Goal: Information Seeking & Learning: Learn about a topic

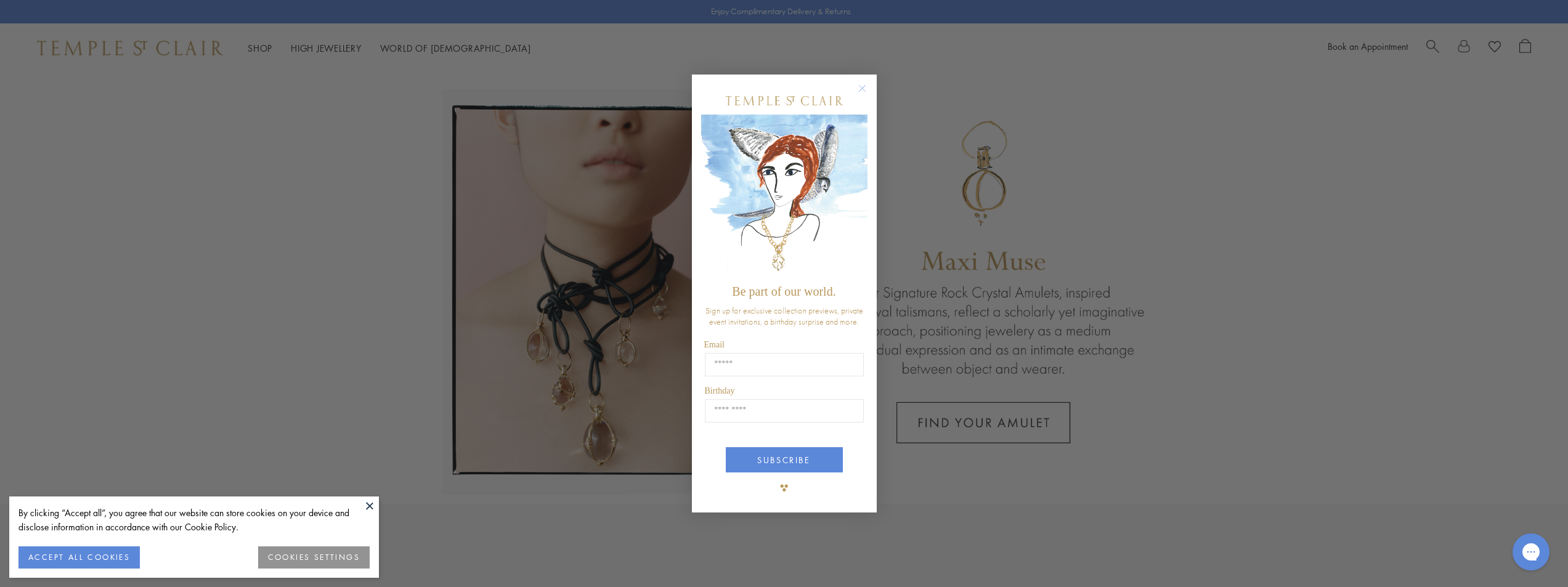
click at [261, 48] on div "Close dialog Be part of our world. Sign up for exclusive collection previews, p…" at bounding box center [784, 293] width 1568 height 587
click at [323, 45] on div "Close dialog Be part of our world. Sign up for exclusive collection previews, p…" at bounding box center [784, 293] width 1568 height 587
click at [864, 87] on circle "Close dialog" at bounding box center [862, 88] width 15 height 15
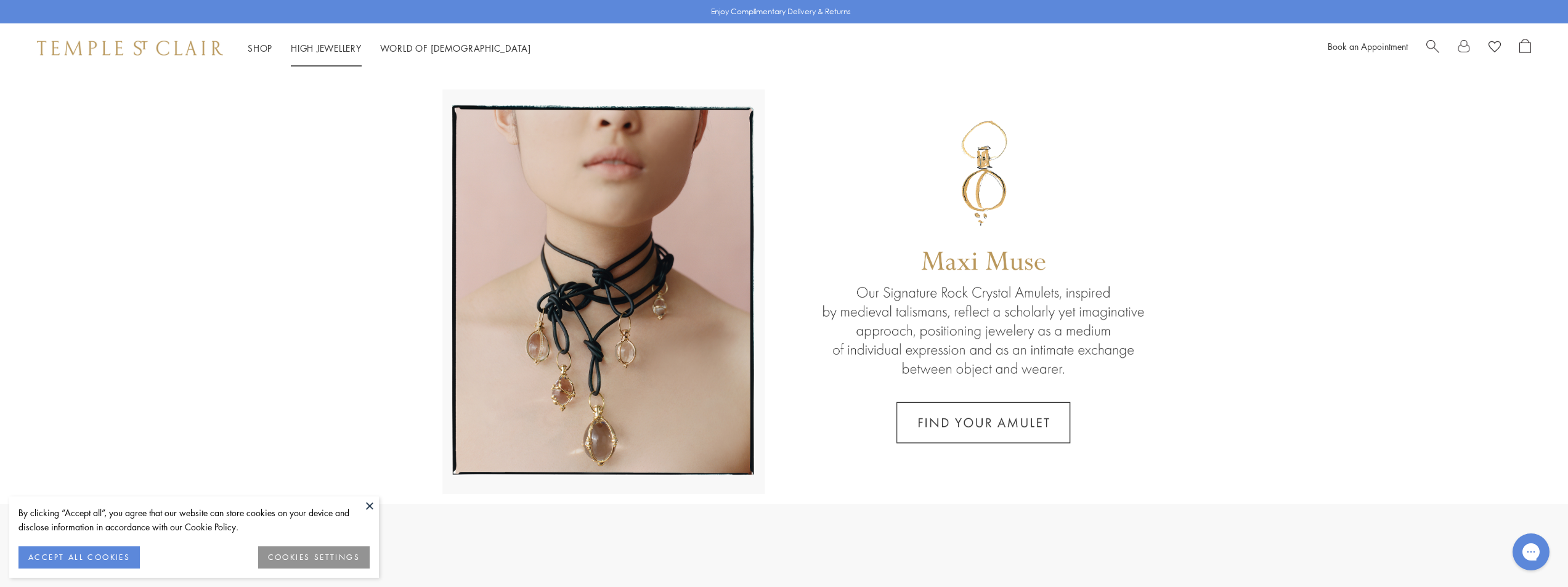
click at [323, 46] on link "High Jewellery High Jewellery" at bounding box center [326, 47] width 71 height 12
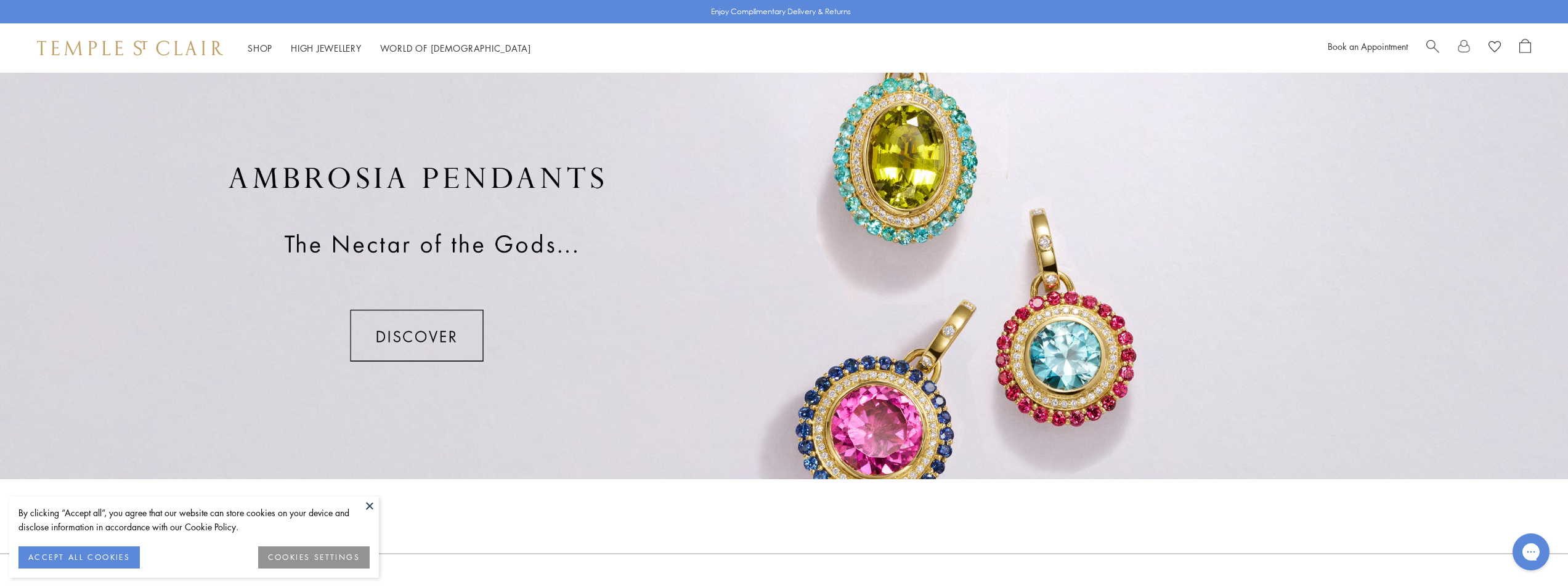
scroll to position [922, 0]
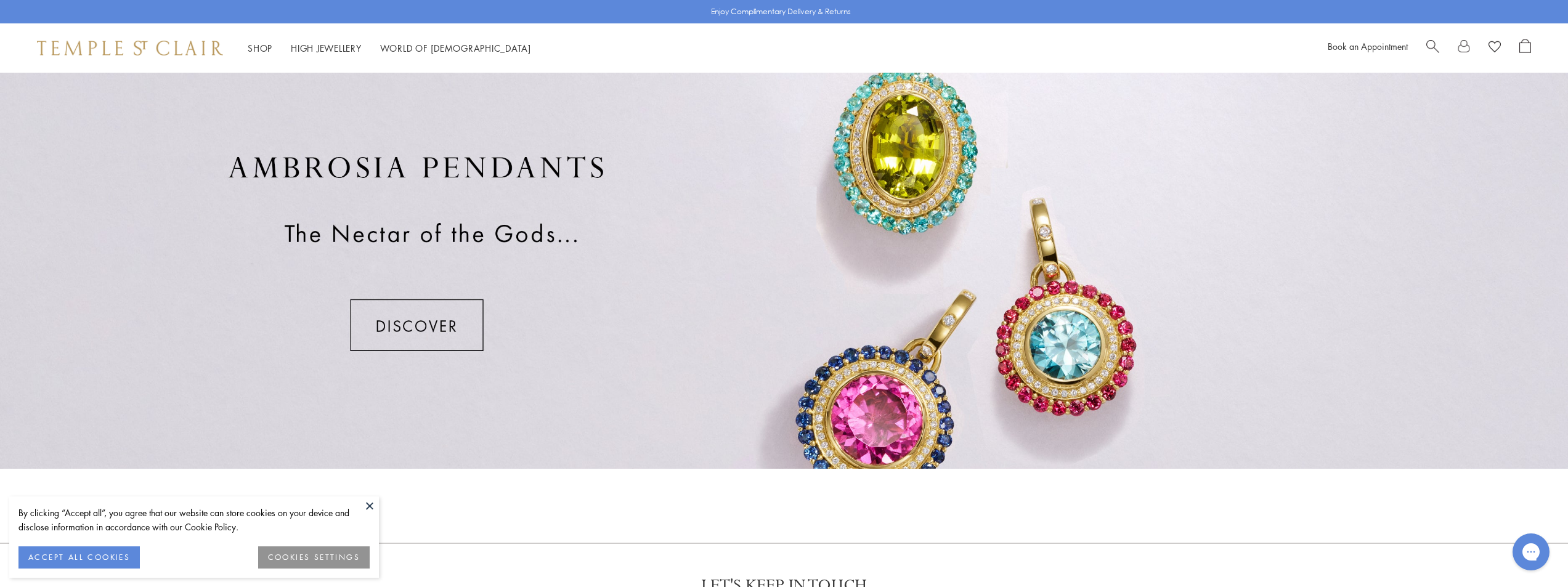
click at [1071, 358] on div at bounding box center [784, 253] width 1568 height 431
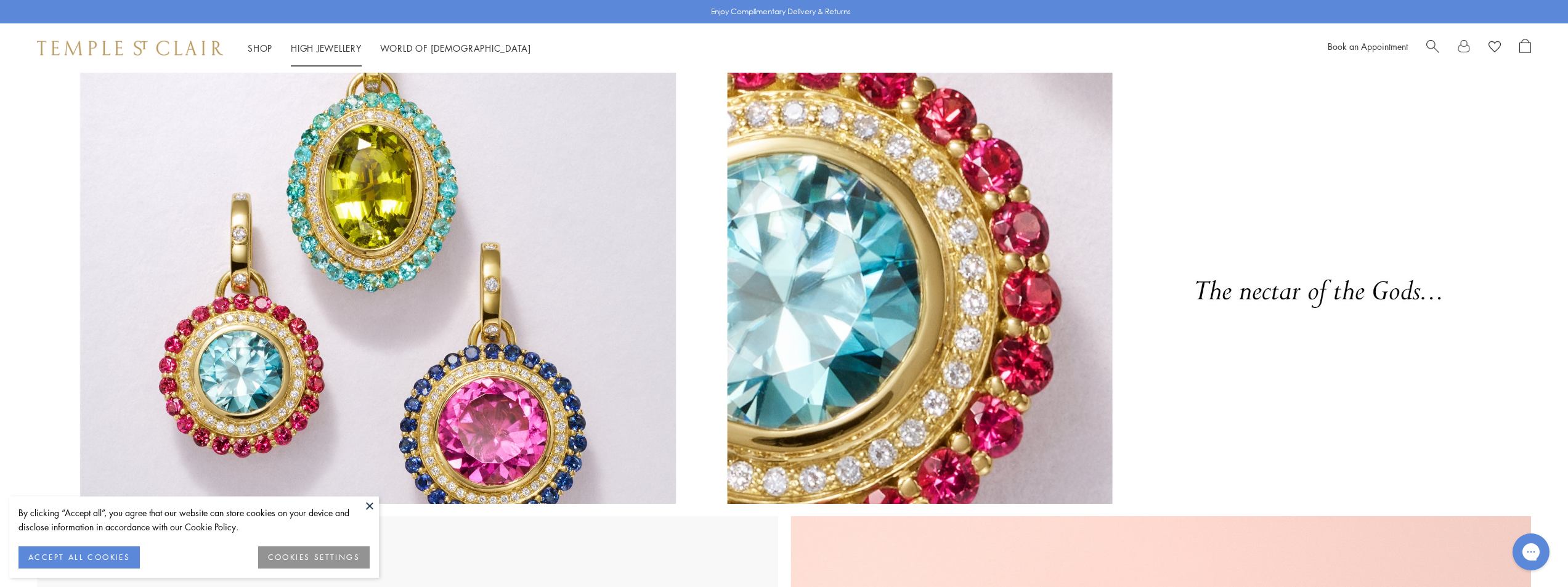
click at [312, 48] on link "High Jewellery High Jewellery" at bounding box center [326, 47] width 71 height 12
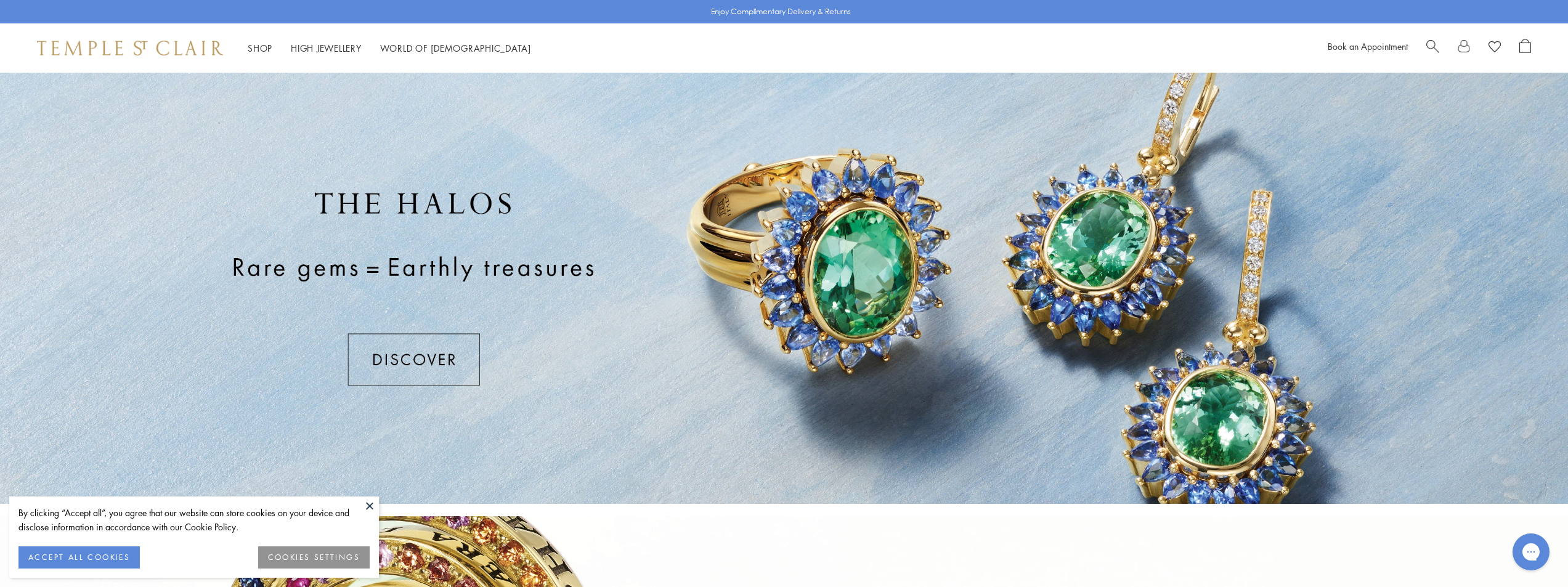
click at [405, 362] on div at bounding box center [784, 288] width 1568 height 431
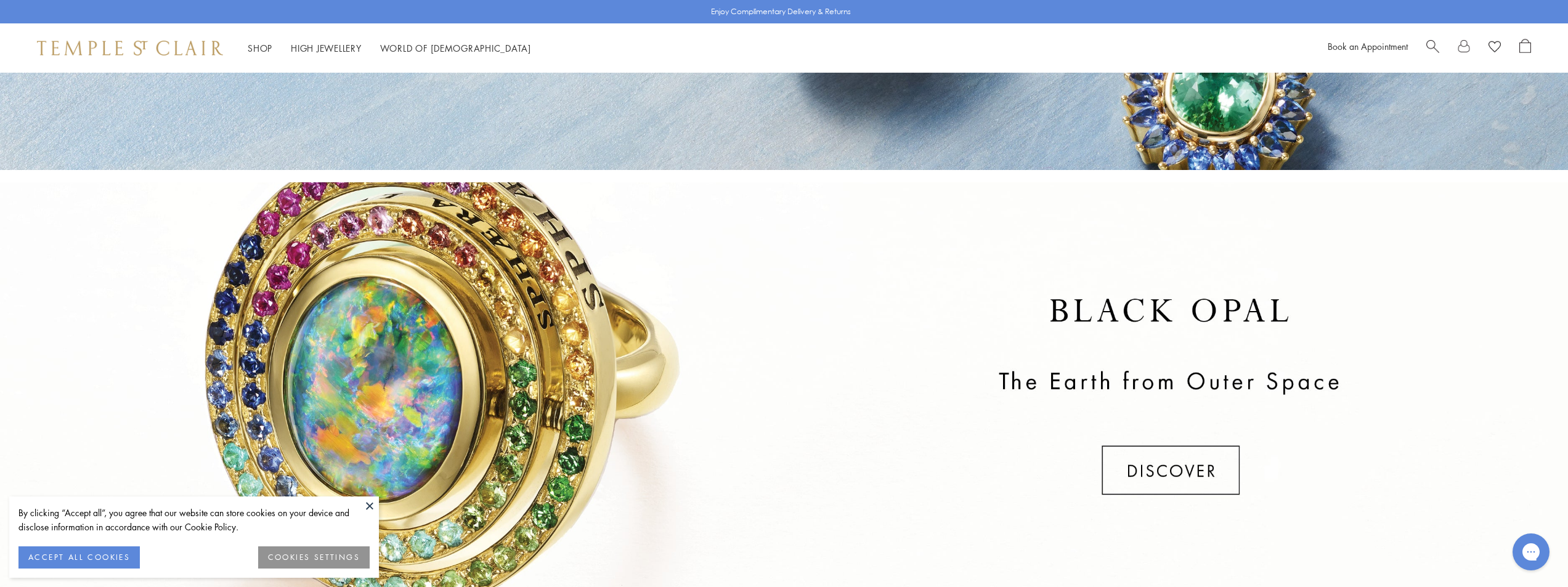
scroll to position [400, 0]
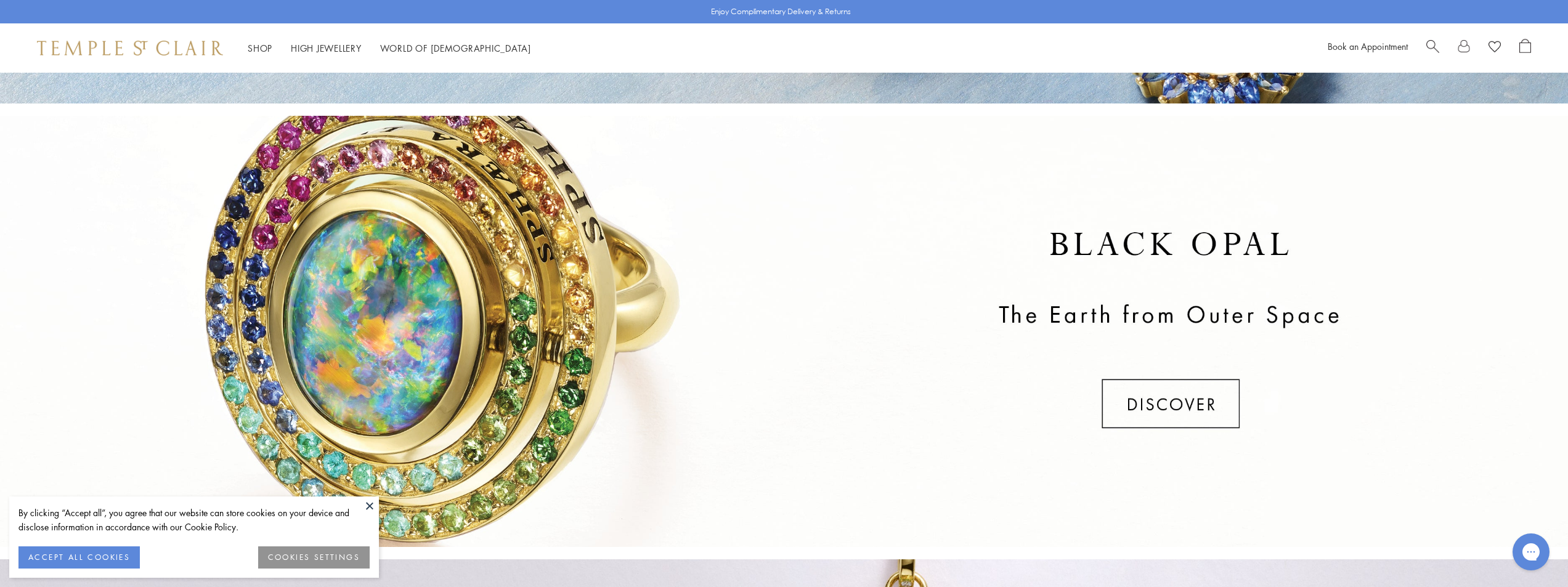
click at [1164, 402] on div at bounding box center [784, 331] width 1568 height 431
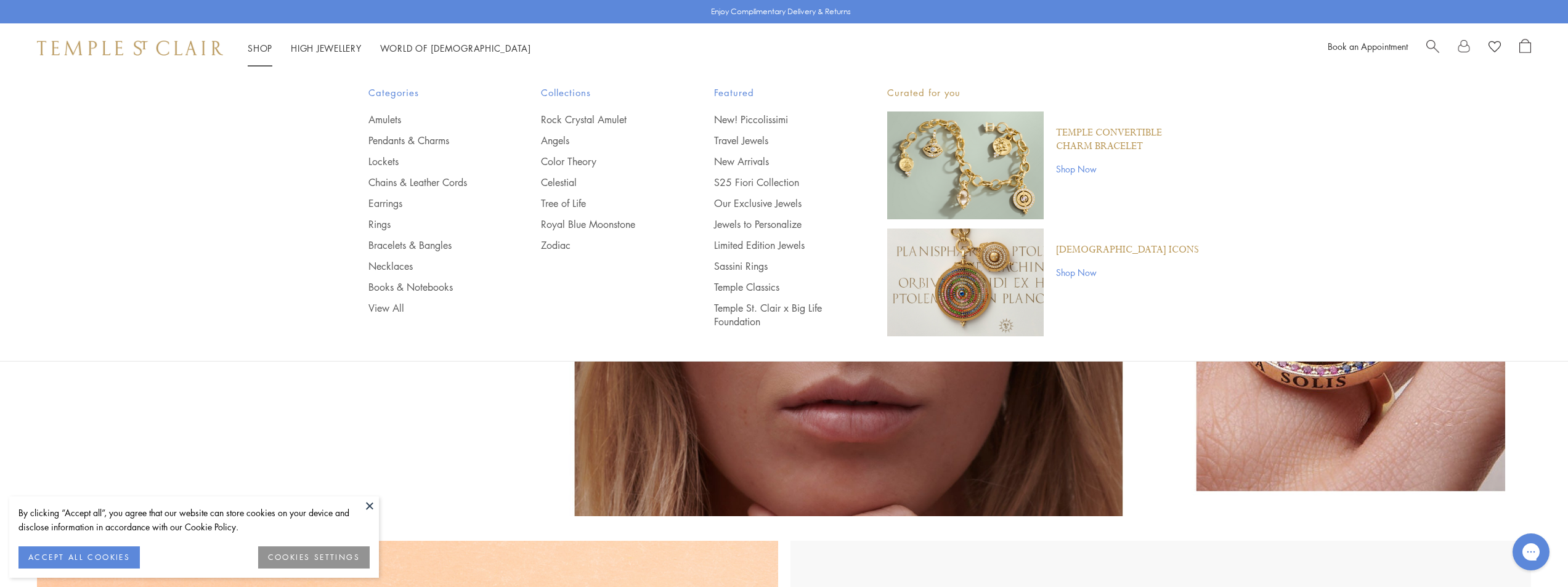
click at [1089, 251] on p "[DEMOGRAPHIC_DATA] Icons" at bounding box center [1127, 250] width 143 height 14
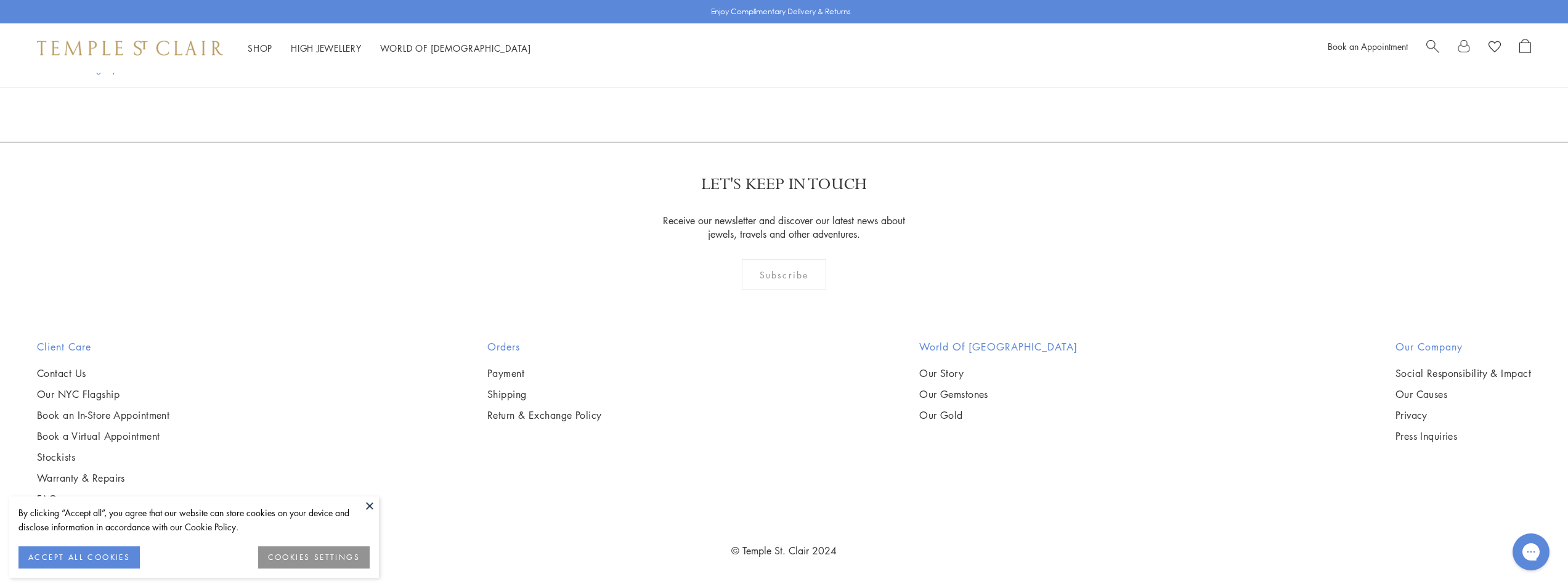
scroll to position [4686, 0]
click at [0, 0] on img at bounding box center [0, 0] width 0 height 0
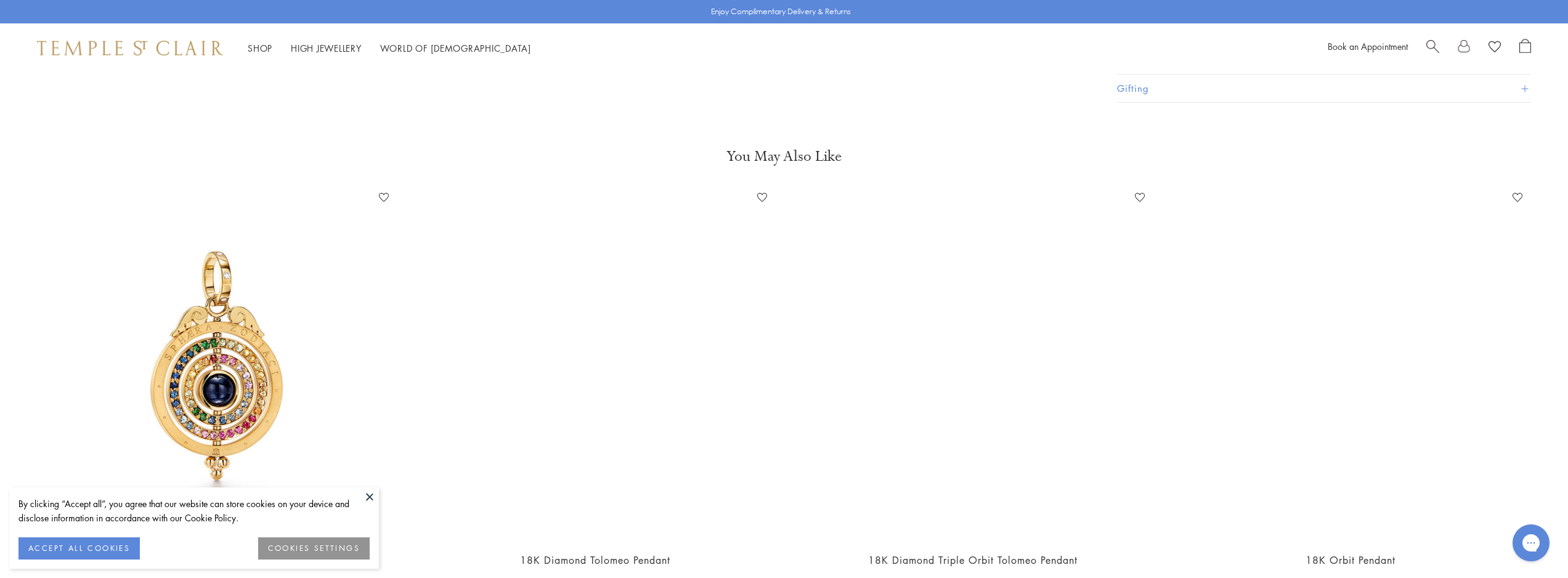
scroll to position [5178, 0]
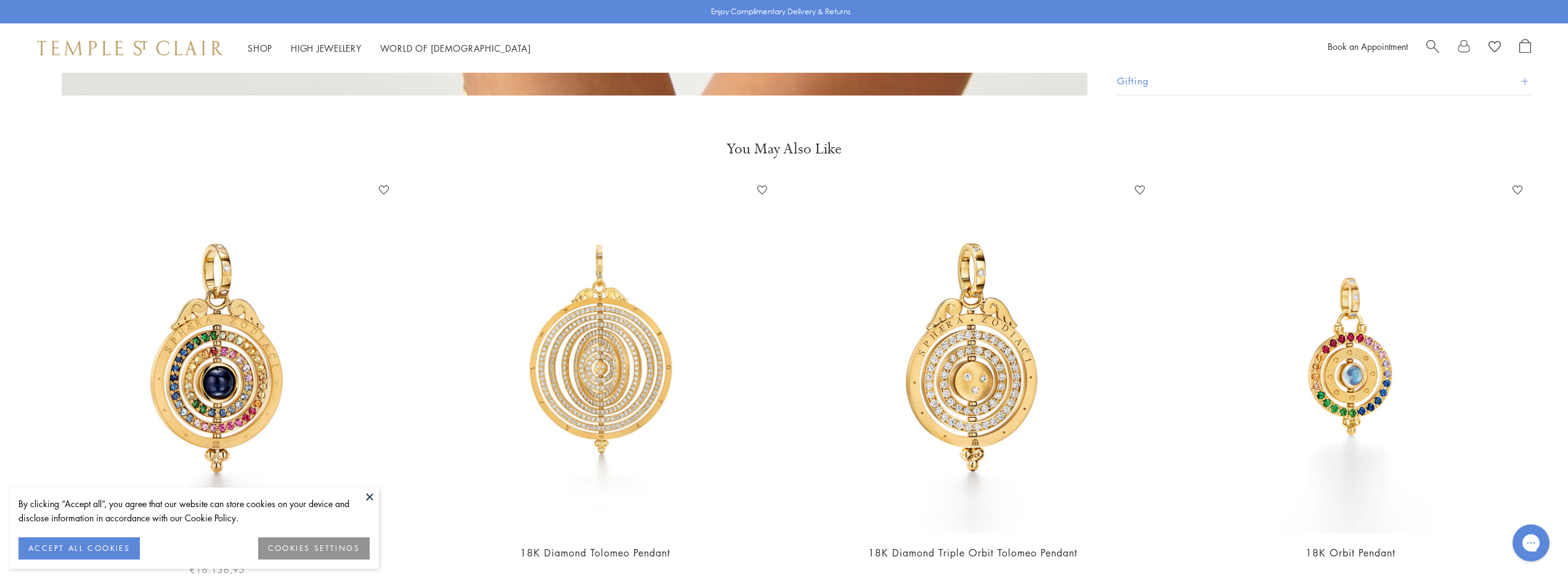
click at [246, 300] on img at bounding box center [217, 357] width 353 height 353
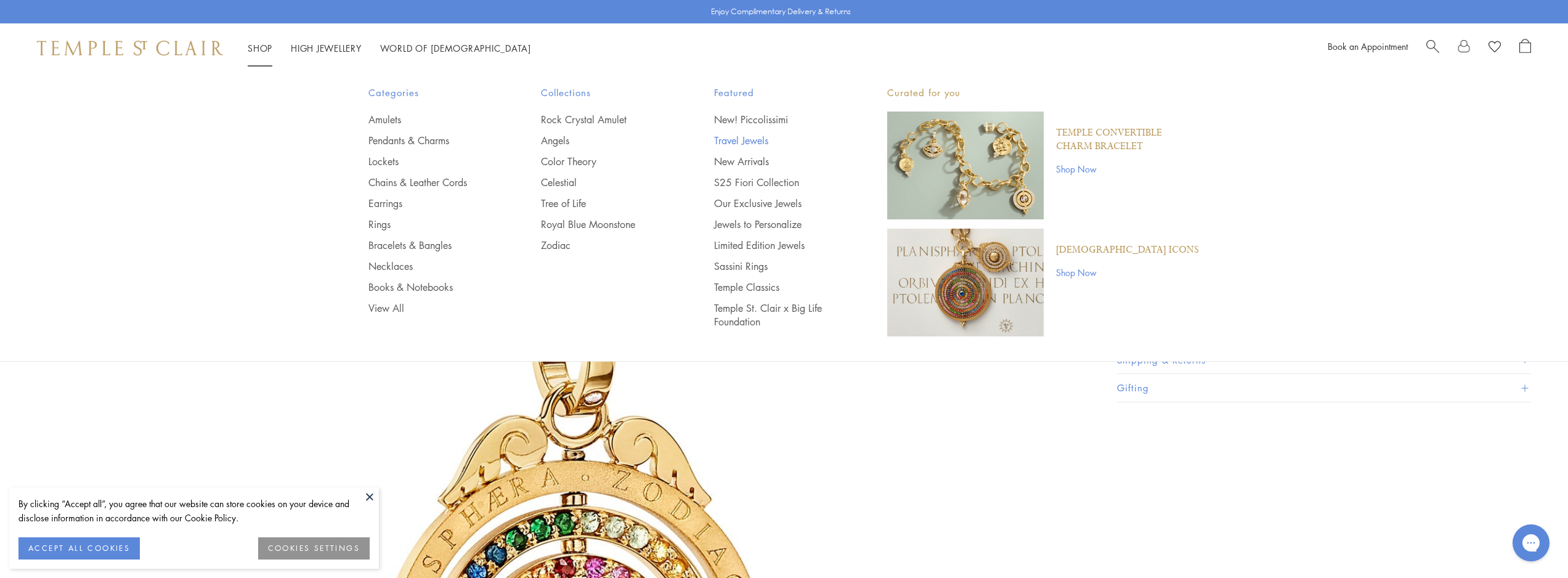
click at [746, 139] on link "Travel Jewels" at bounding box center [776, 140] width 124 height 14
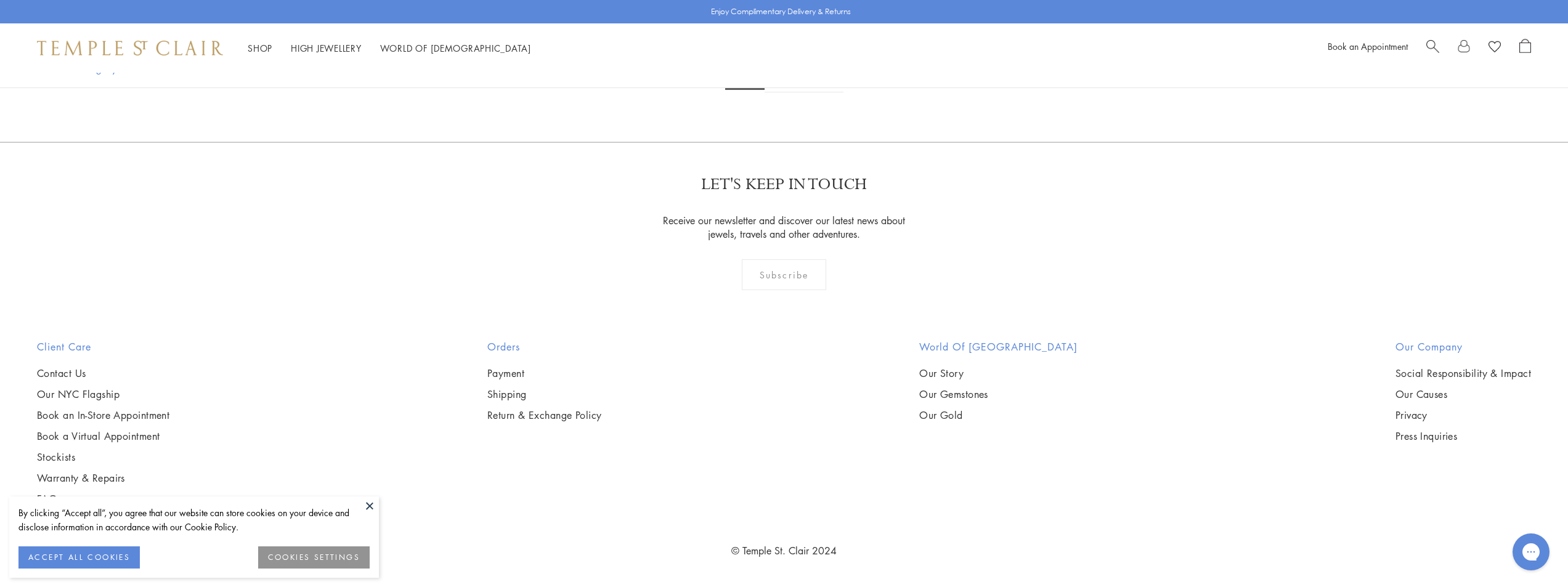
scroll to position [5249, 0]
click at [0, 0] on img at bounding box center [0, 0] width 0 height 0
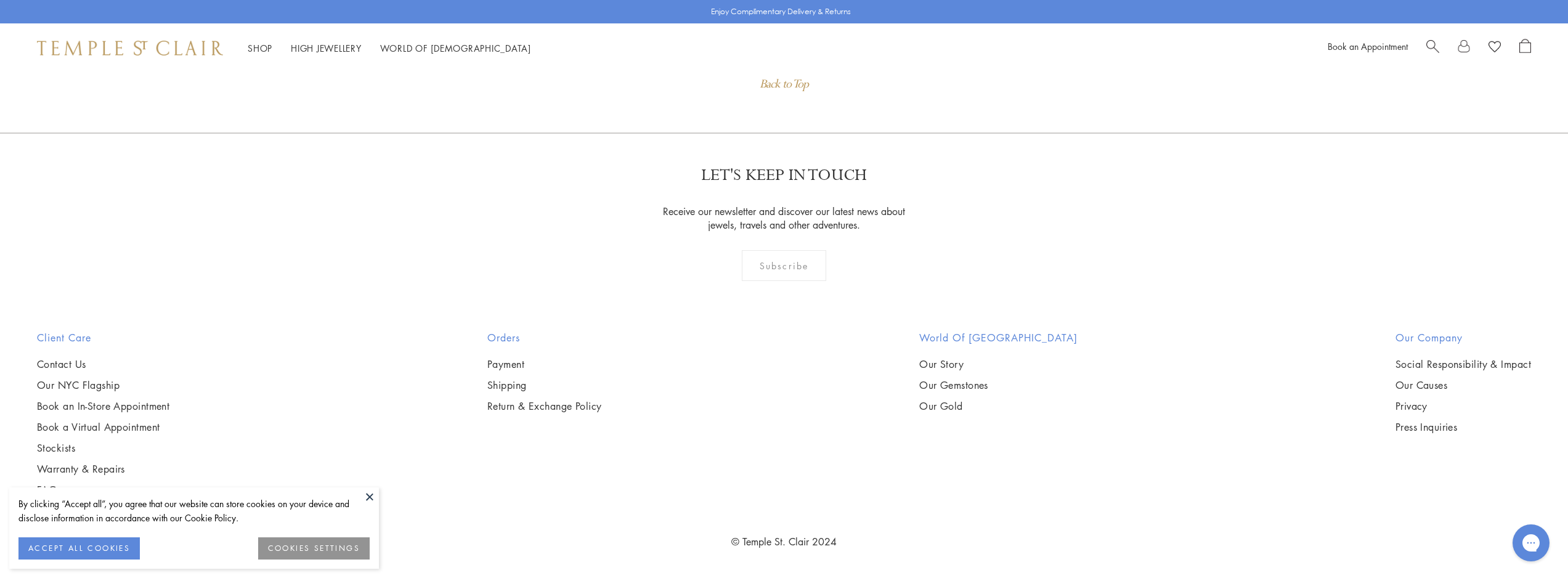
scroll to position [2092, 0]
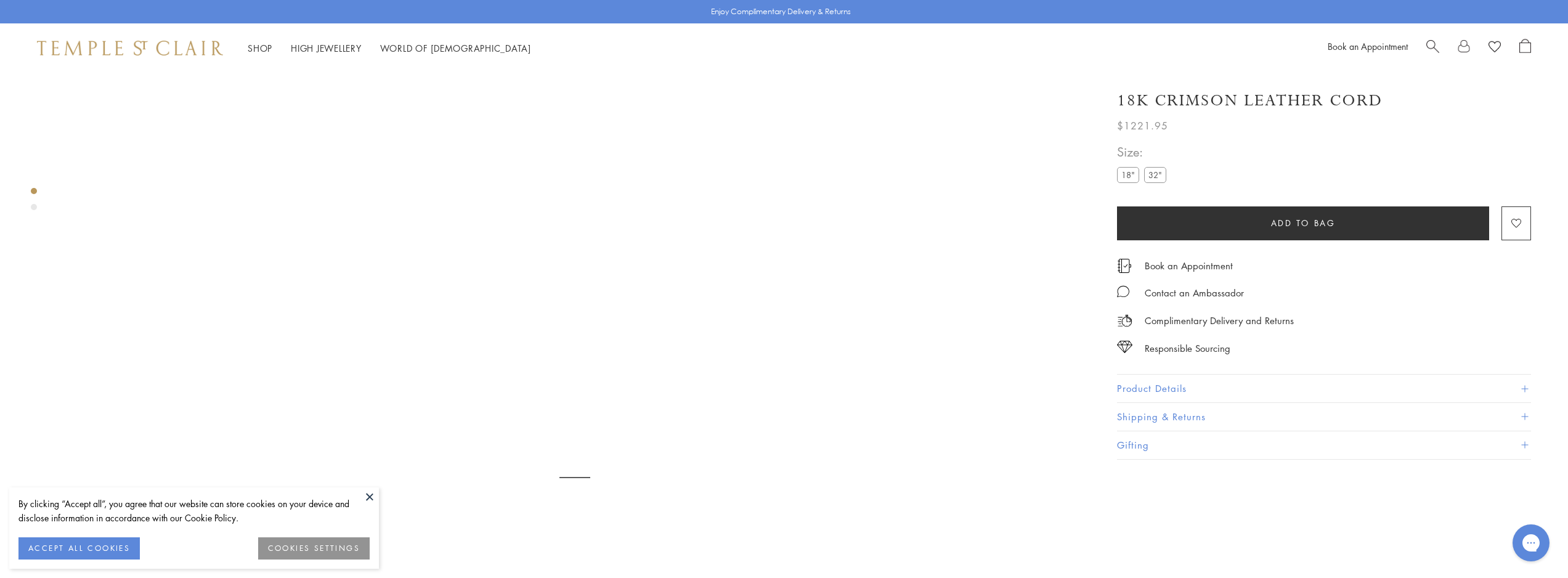
scroll to position [73, 0]
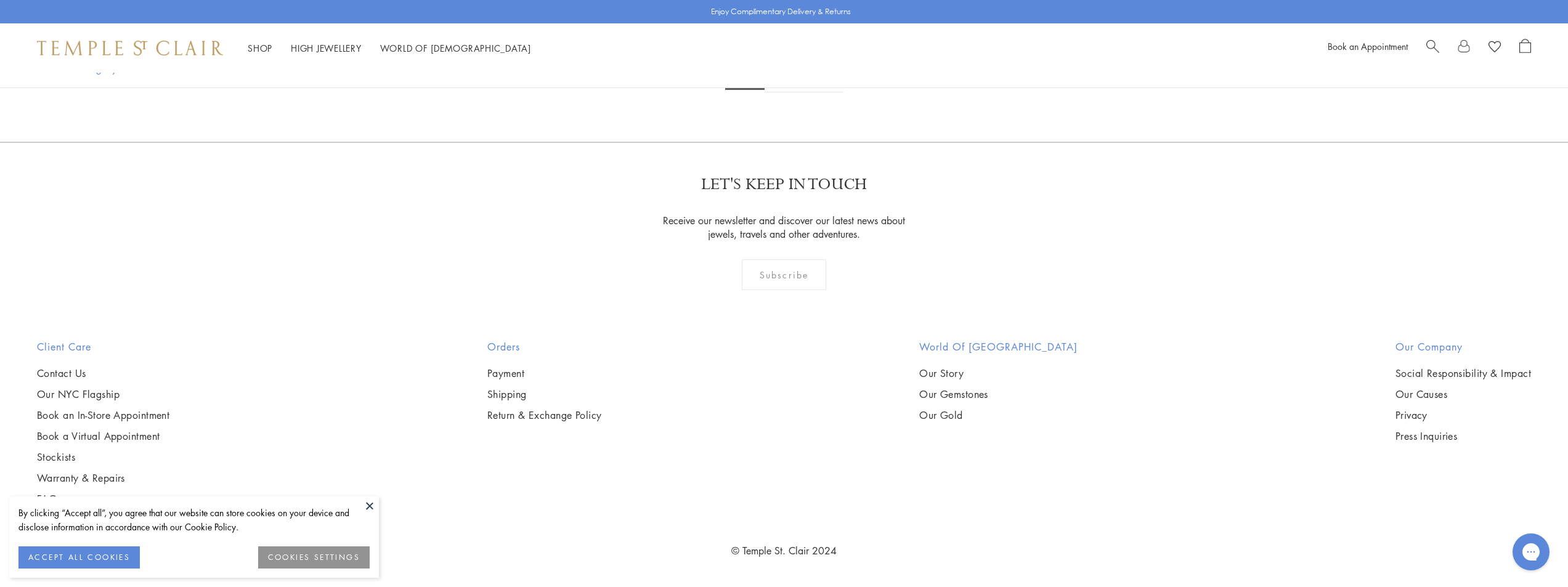
scroll to position [11547, 0]
click at [0, 0] on img at bounding box center [0, 0] width 0 height 0
click at [787, 92] on link "2" at bounding box center [785, 75] width 41 height 33
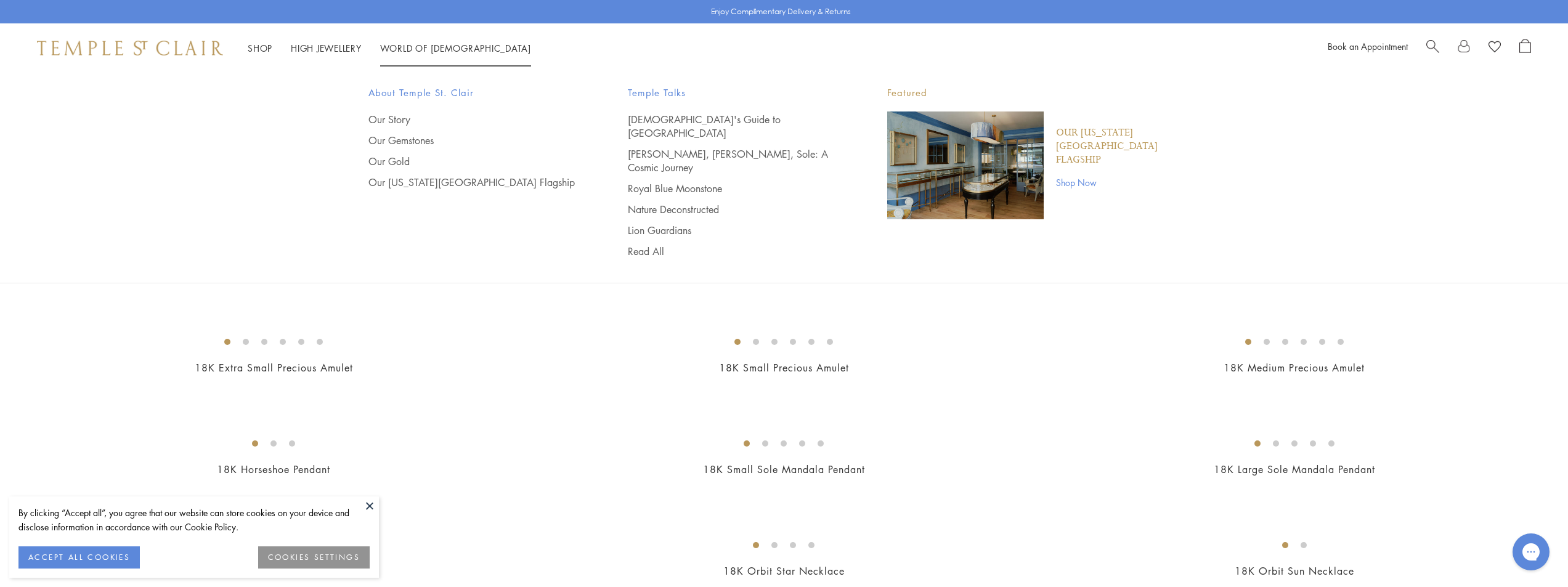
click at [947, 180] on img "Main navigation" at bounding box center [965, 166] width 157 height 108
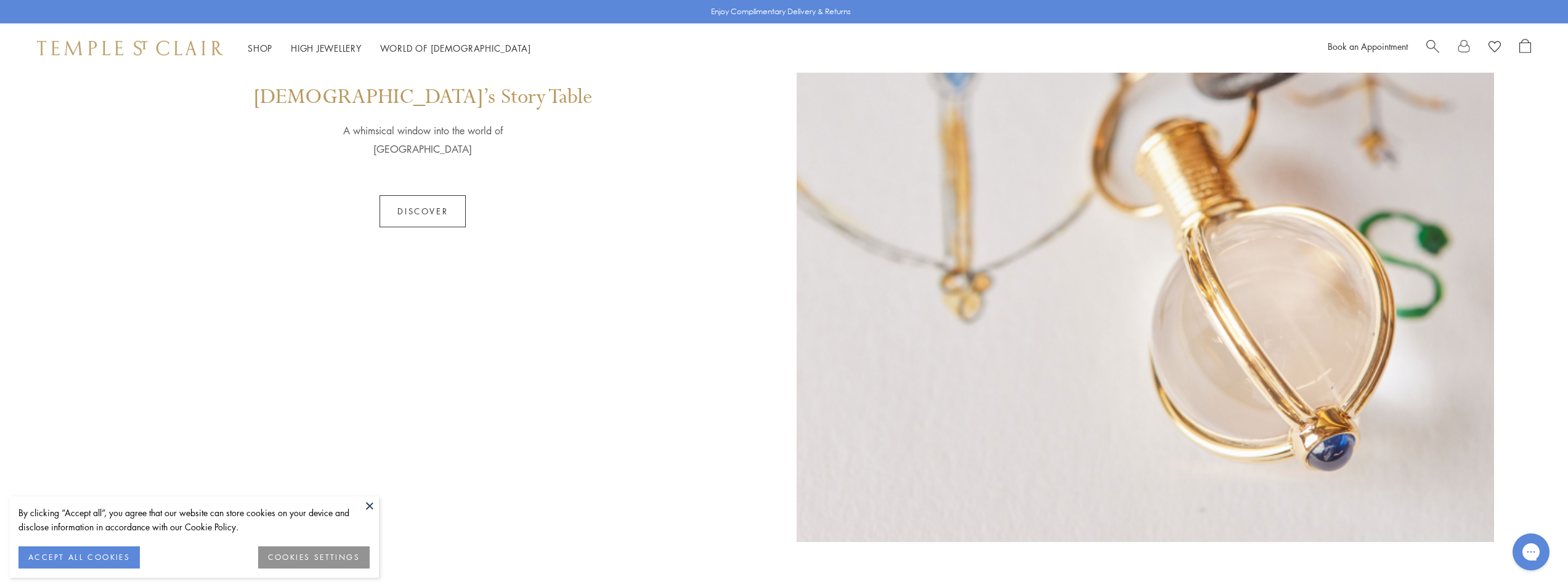
scroll to position [1232, 0]
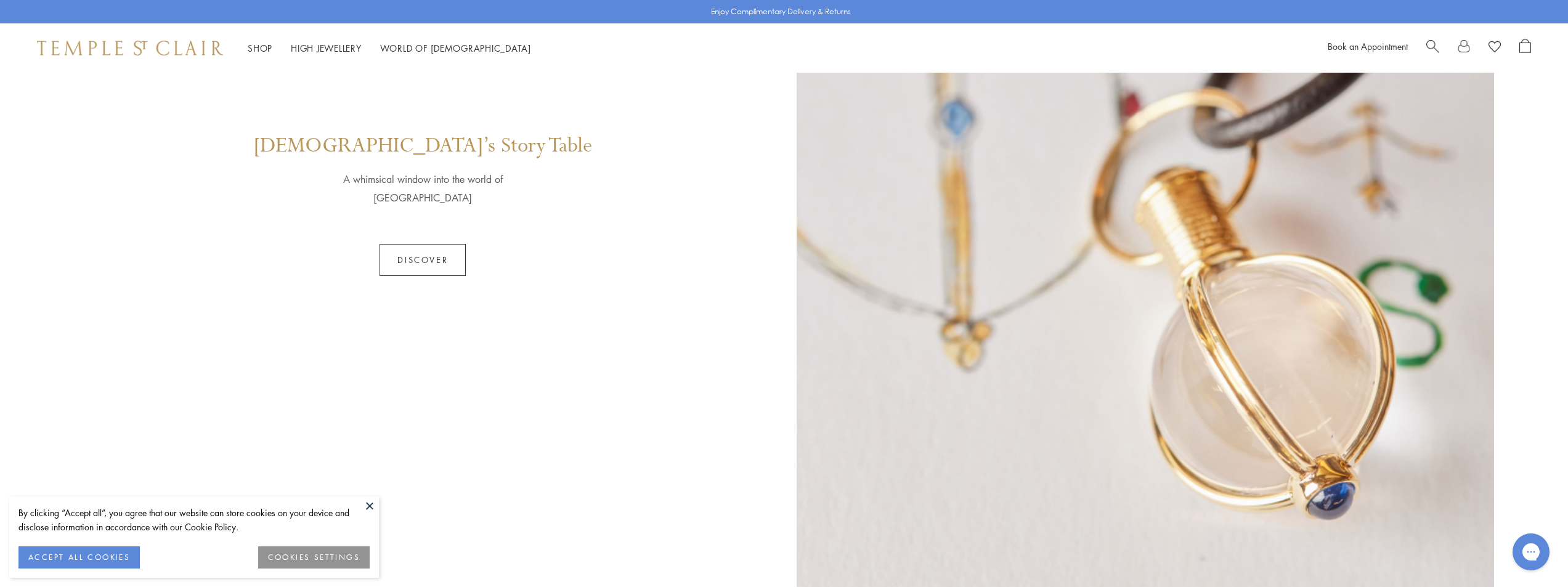
click at [423, 252] on link "Discover" at bounding box center [423, 260] width 87 height 32
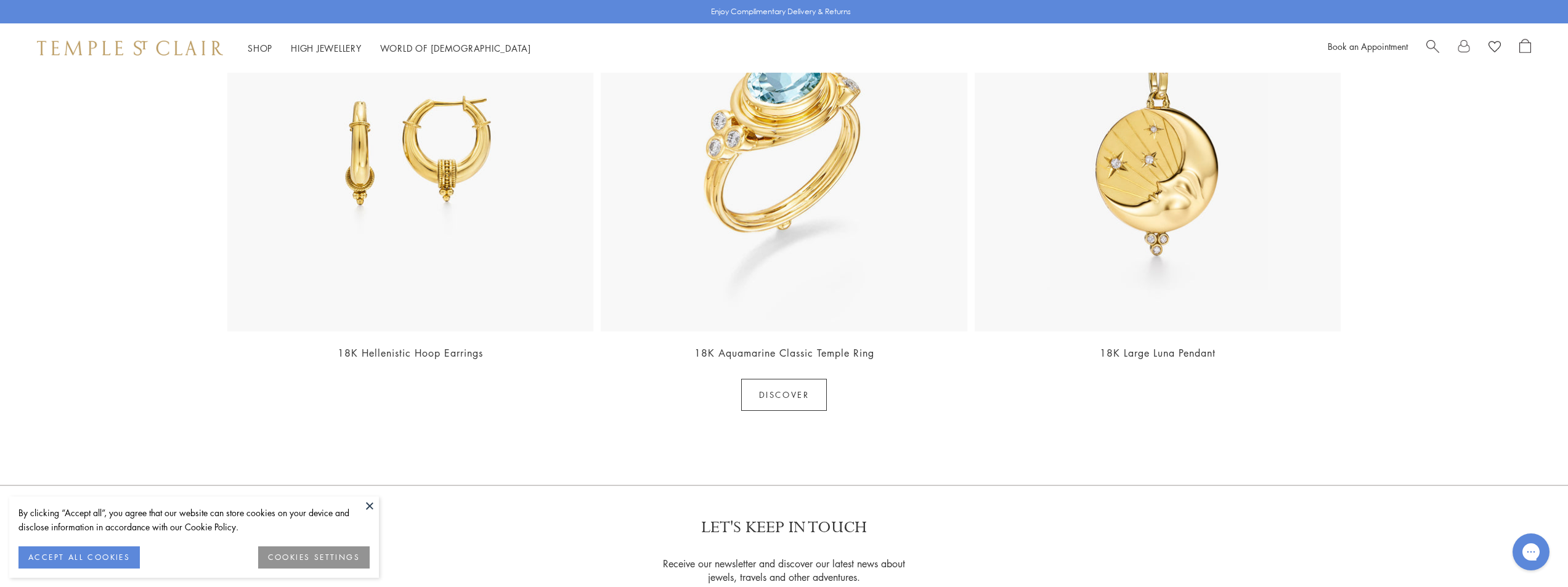
scroll to position [1550, 0]
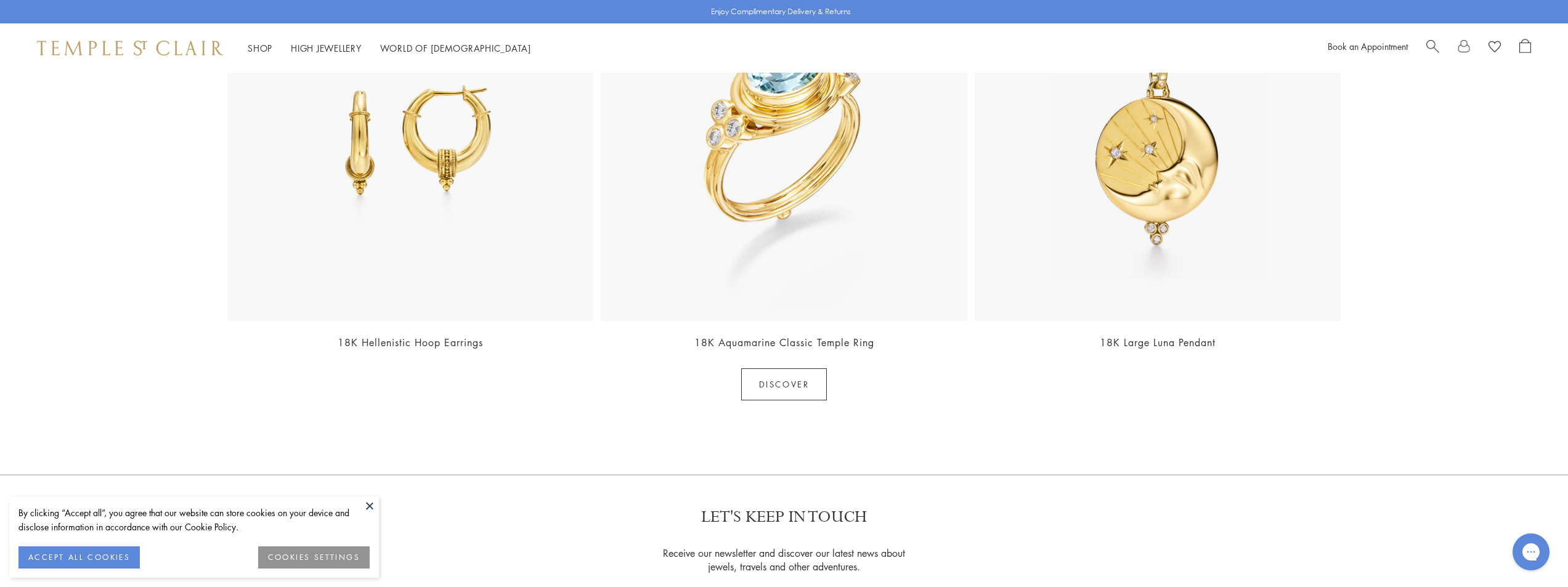
click at [769, 393] on link "Discover" at bounding box center [785, 384] width 87 height 32
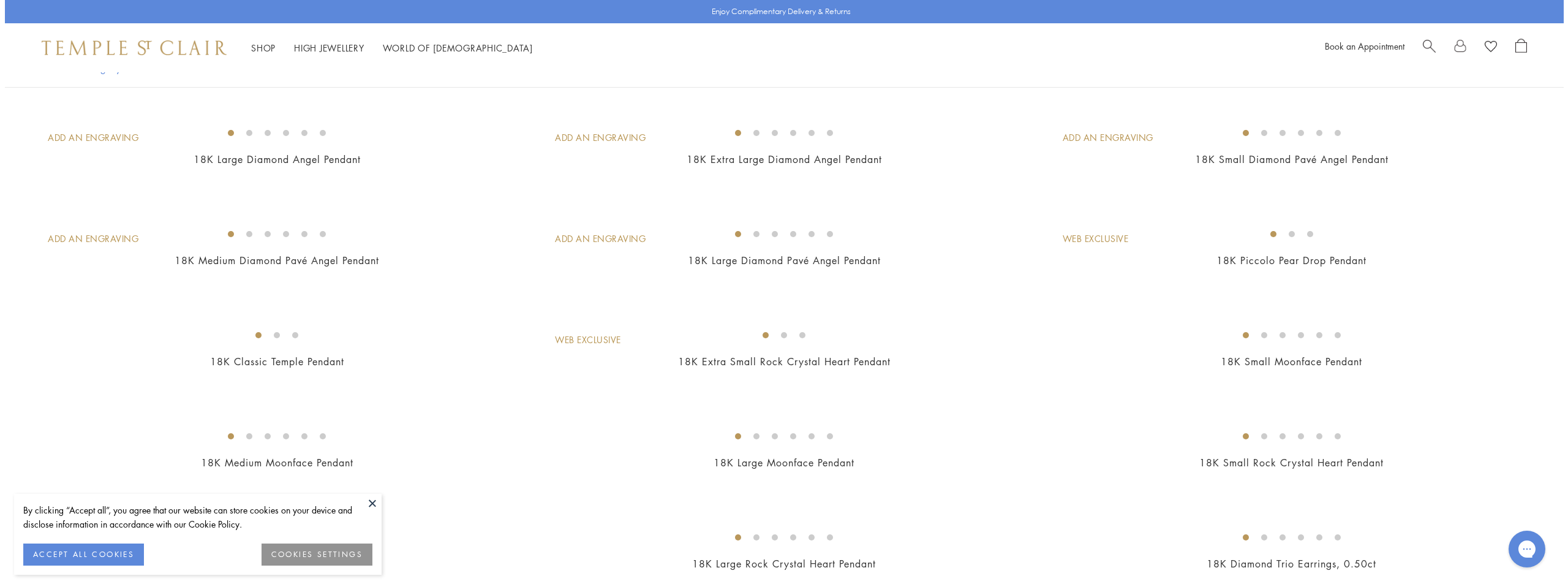
scroll to position [1542, 0]
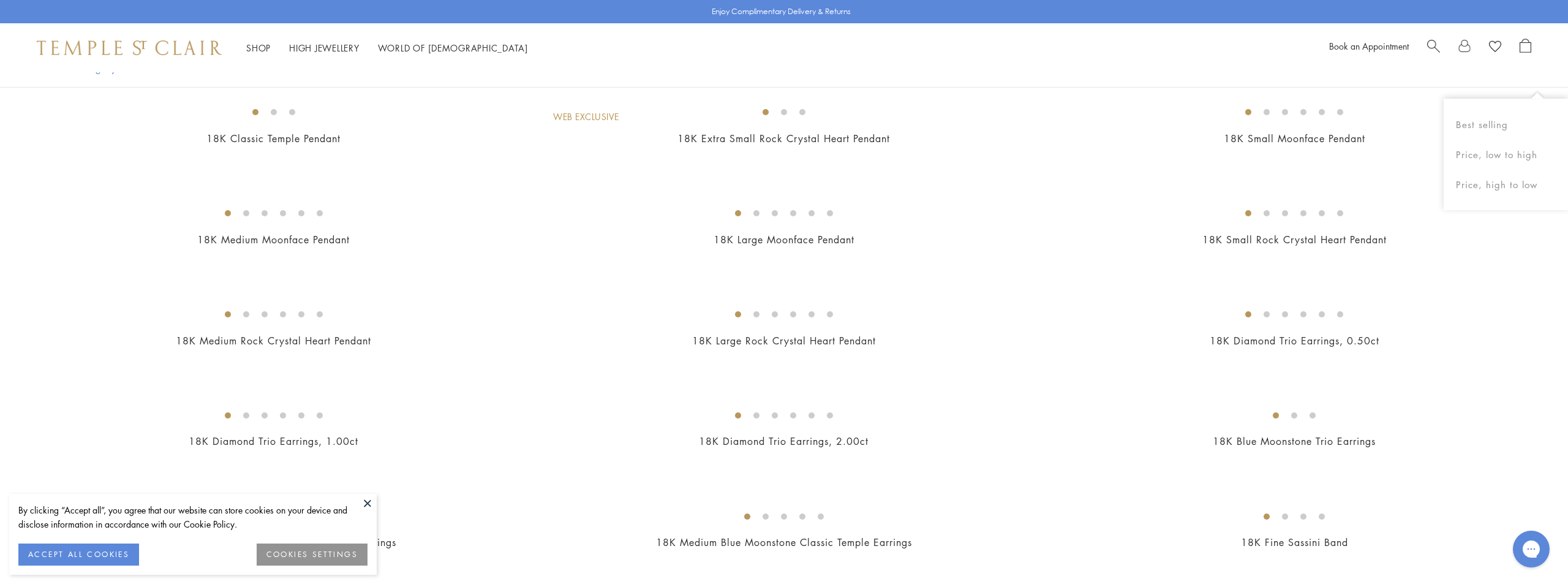
drag, startPoint x: 1564, startPoint y: 17, endPoint x: 1555, endPoint y: 94, distance: 77.5
click at [1555, 94] on html "By clicking “Accept all”, you agree that our website can store cookies on your …" at bounding box center [784, 106] width 1568 height 3295
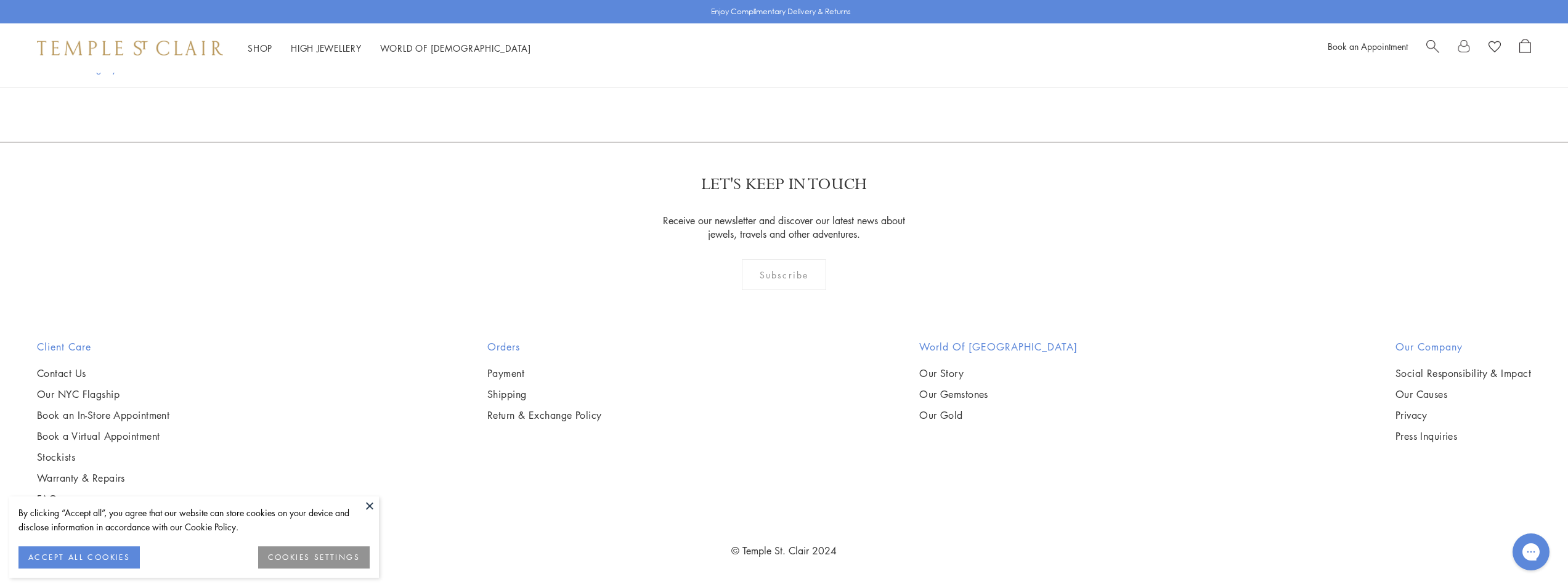
scroll to position [7581, 0]
click at [369, 507] on button at bounding box center [369, 505] width 19 height 19
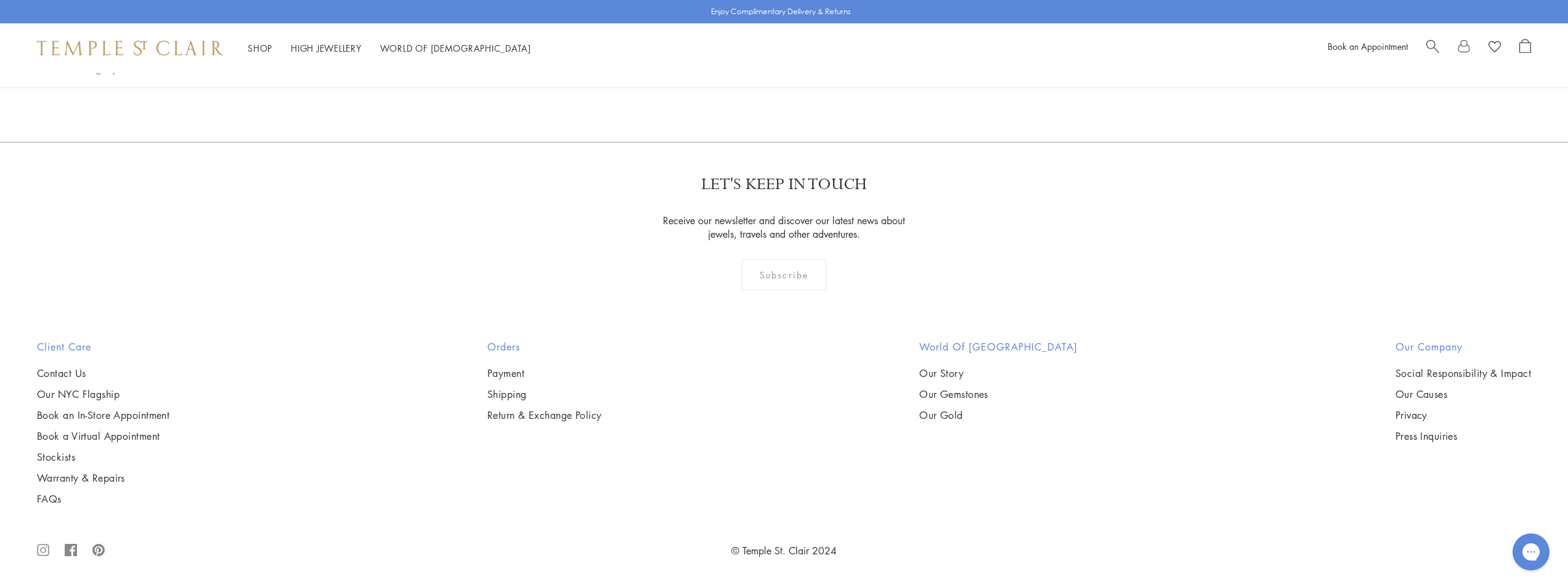
scroll to position [12111, 0]
click at [0, 0] on img at bounding box center [0, 0] width 0 height 0
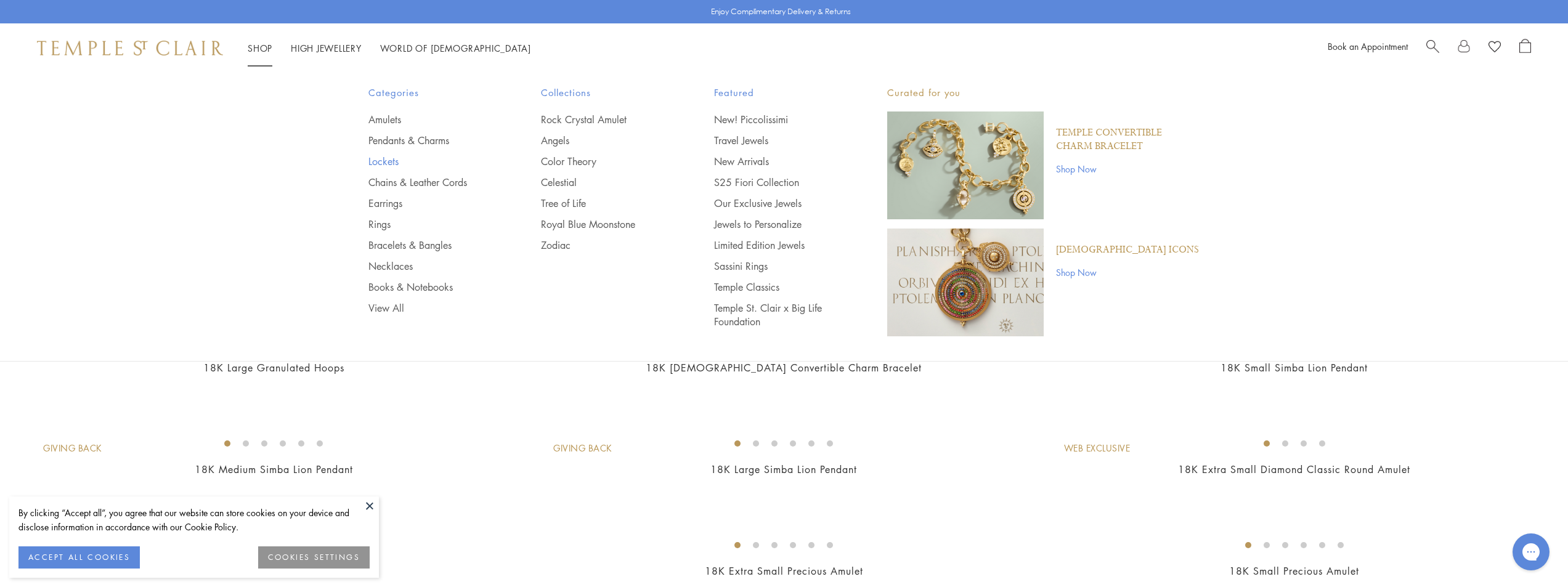
click at [377, 162] on link "Lockets" at bounding box center [430, 161] width 124 height 14
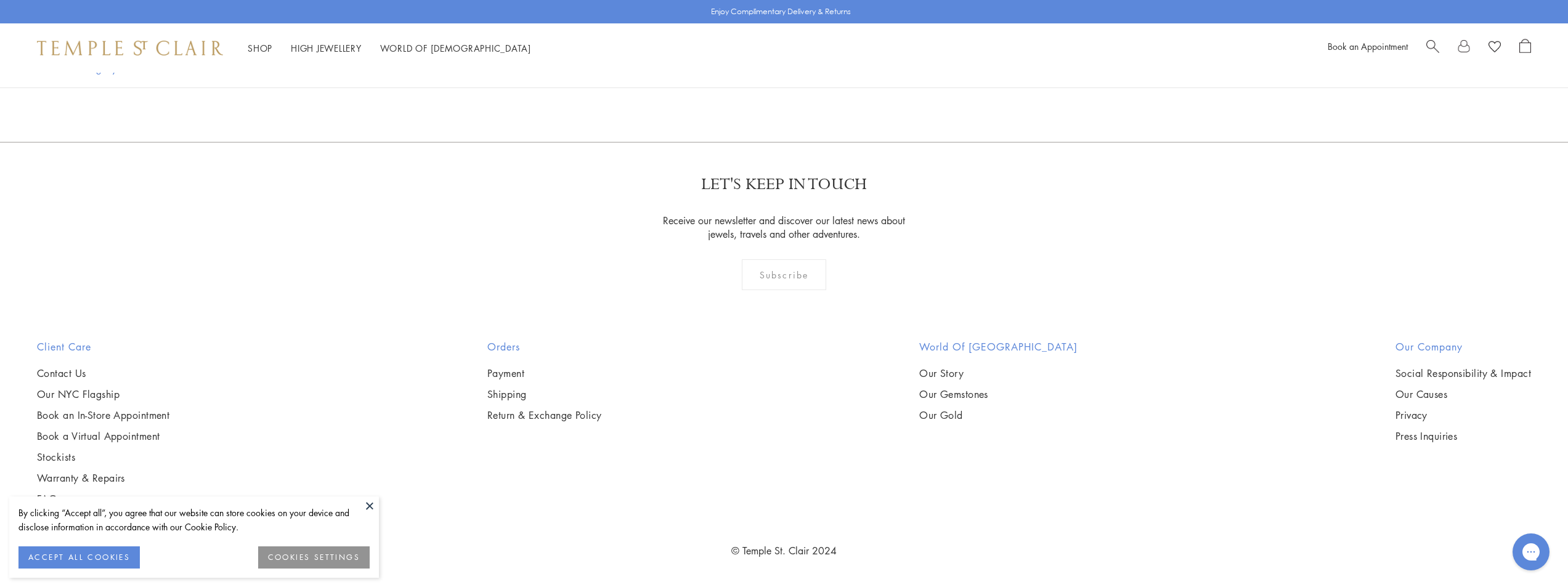
scroll to position [2526, 0]
click at [0, 0] on img at bounding box center [0, 0] width 0 height 0
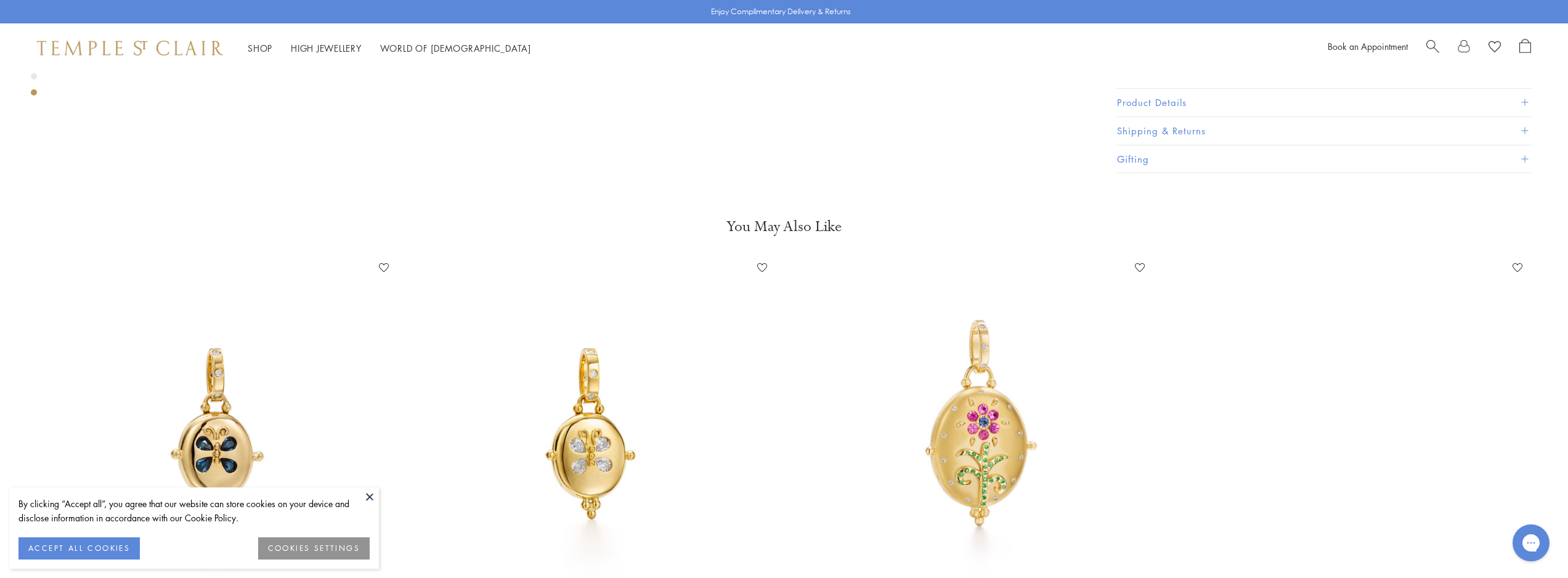
scroll to position [4088, 0]
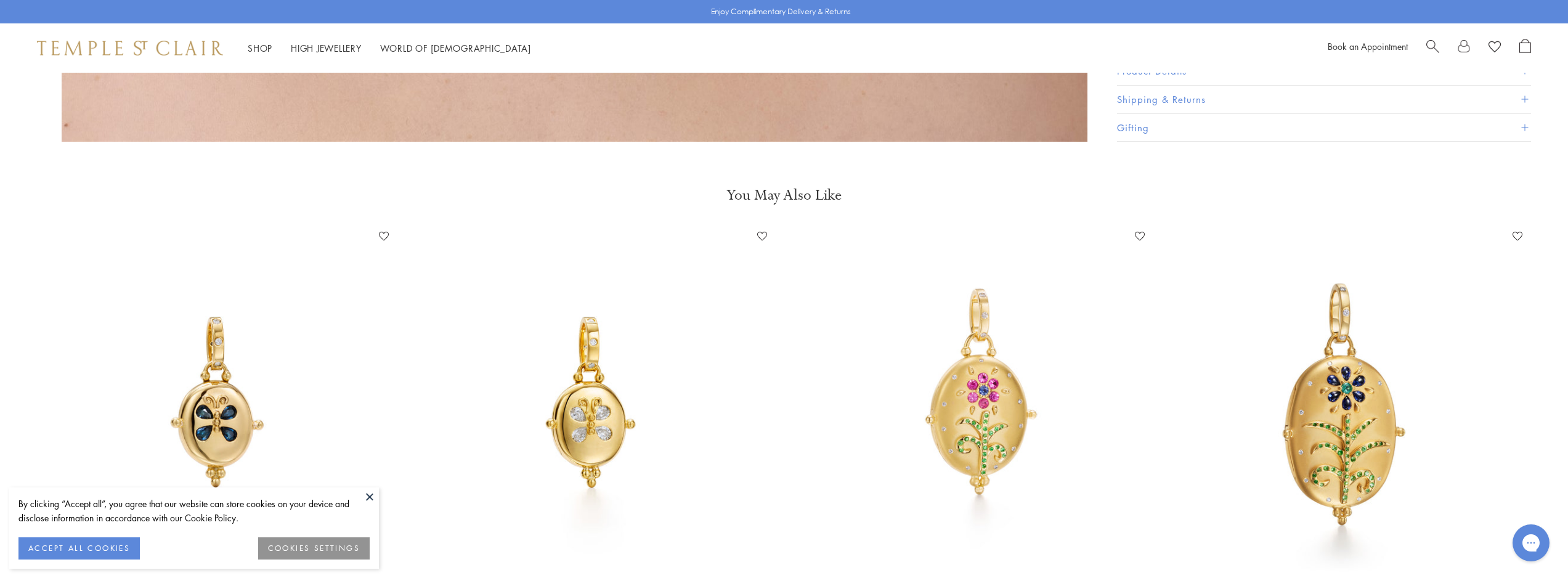
click at [604, 378] on img at bounding box center [595, 403] width 353 height 353
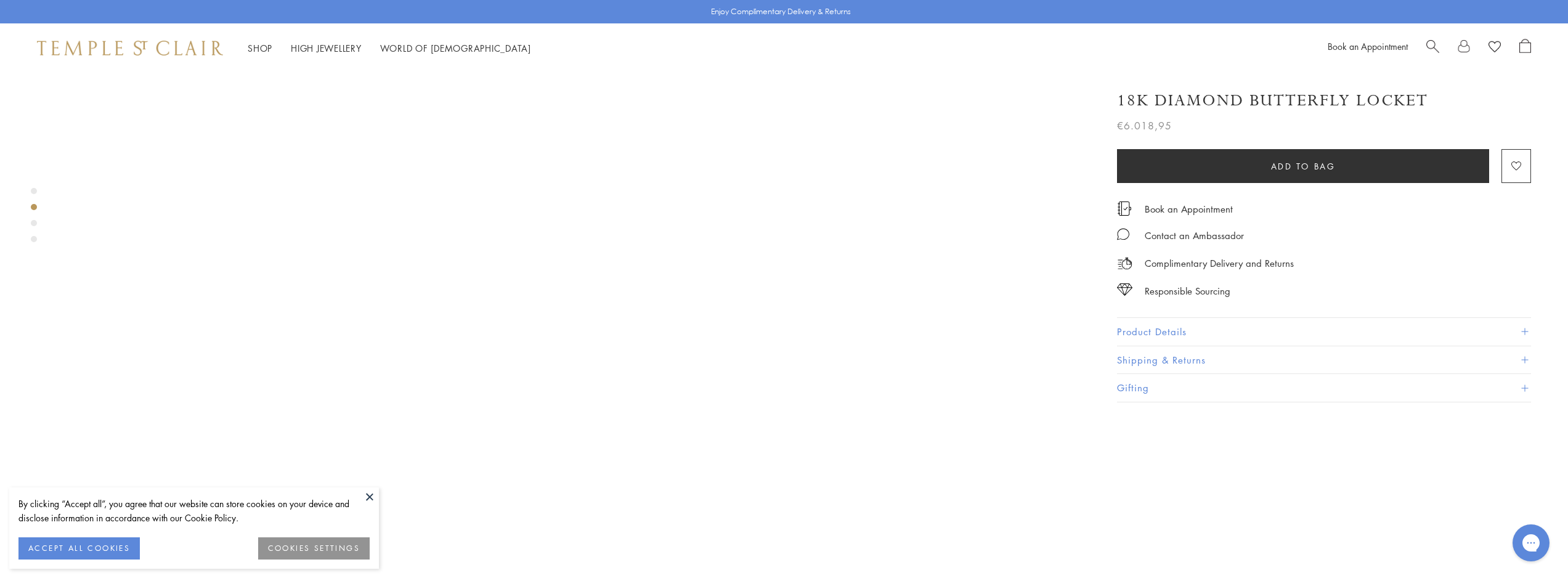
scroll to position [1283, 0]
